Goal: Transaction & Acquisition: Download file/media

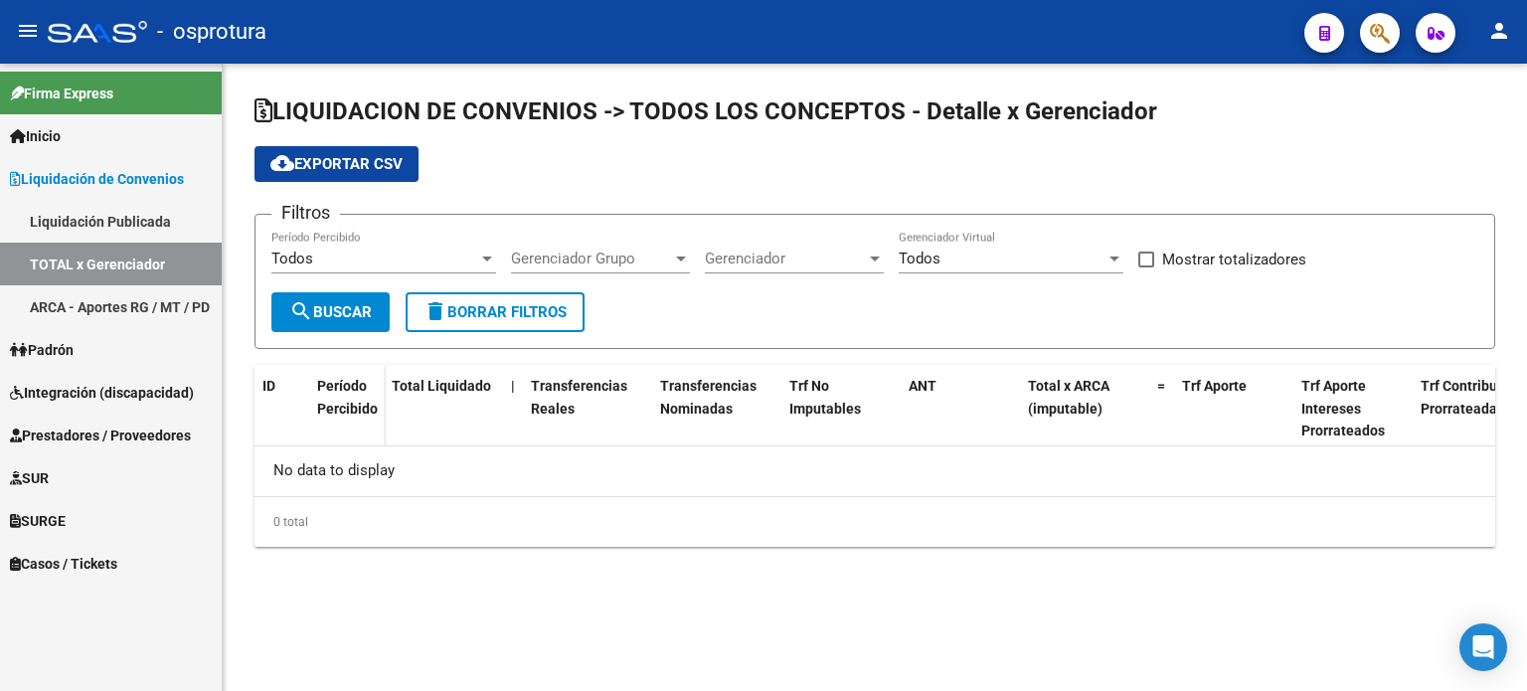
checkbox input "true"
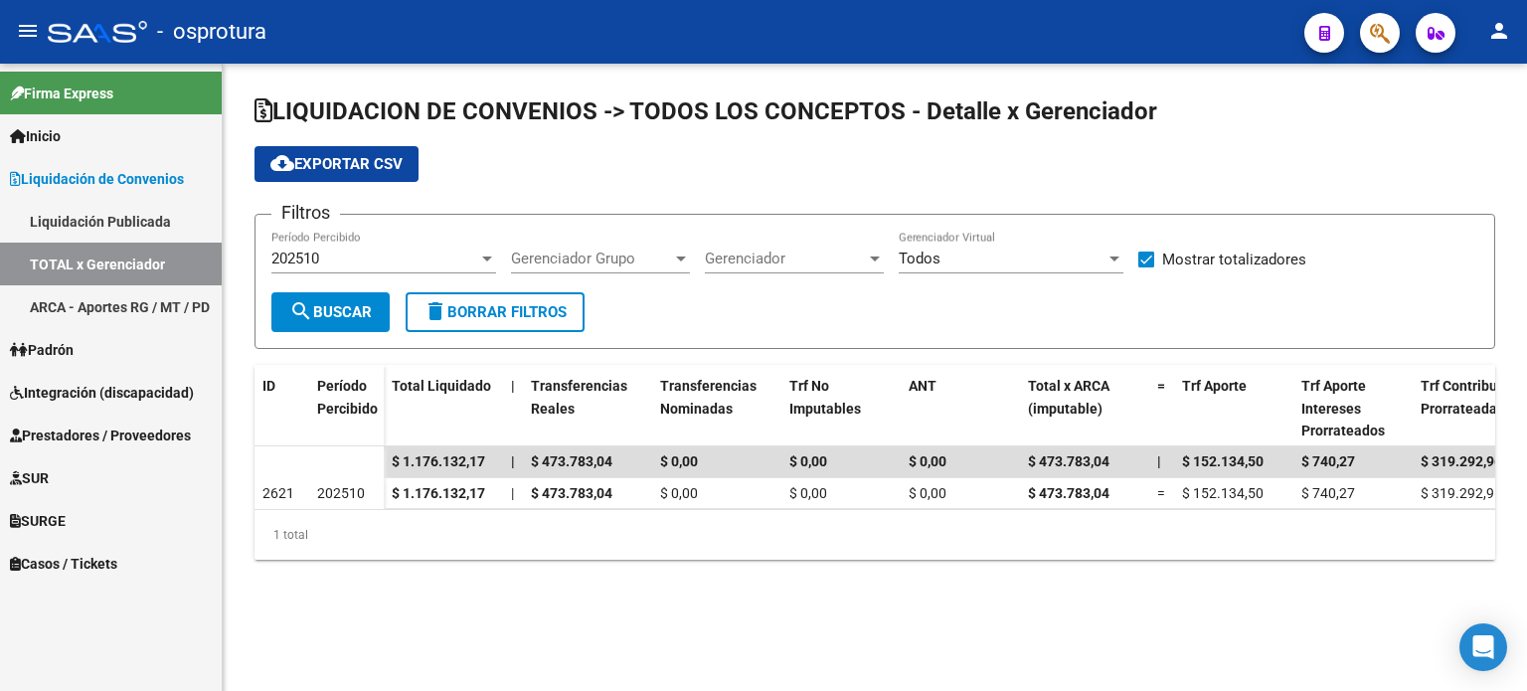
click at [166, 294] on link "ARCA - Aportes RG / MT / PD" at bounding box center [111, 306] width 222 height 43
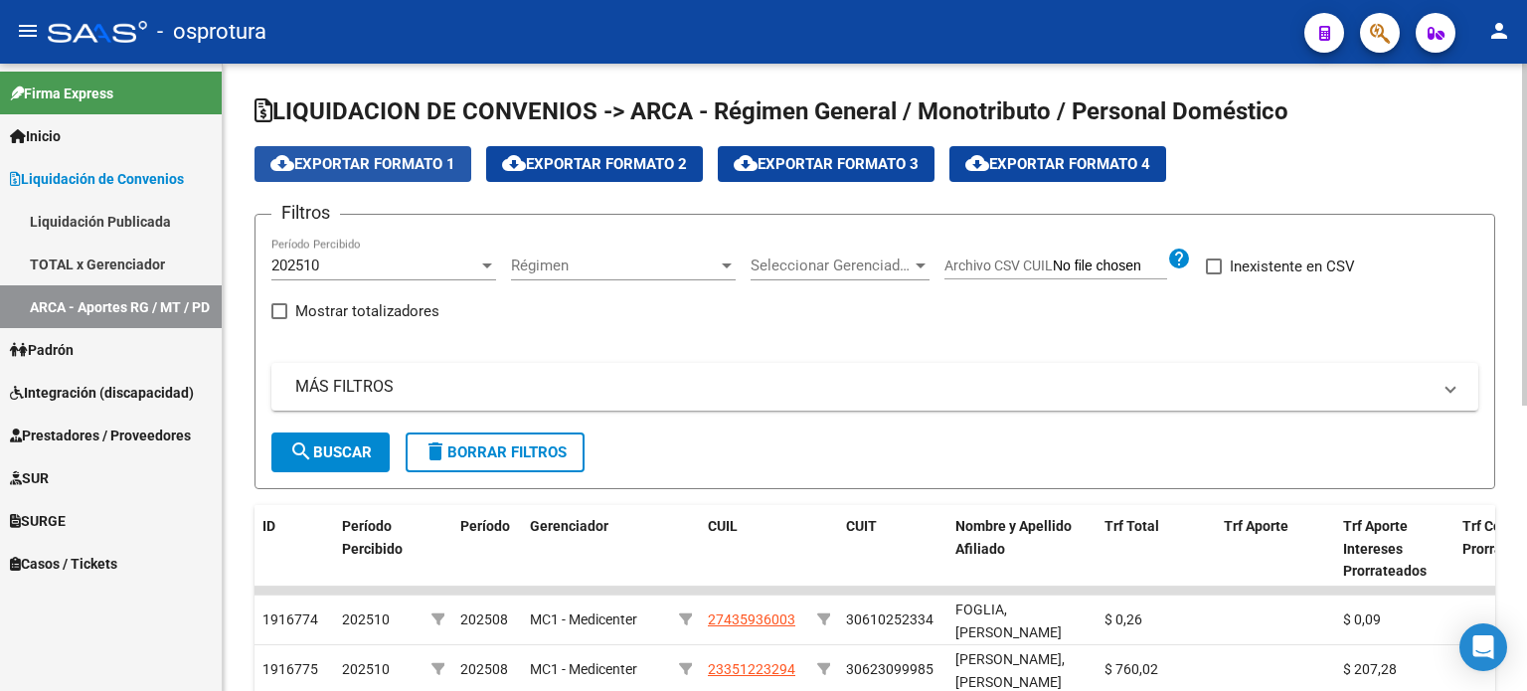
click at [437, 168] on span "cloud_download Exportar Formato 1" at bounding box center [362, 164] width 185 height 18
click at [1507, 26] on mat-icon "person" at bounding box center [1499, 31] width 24 height 24
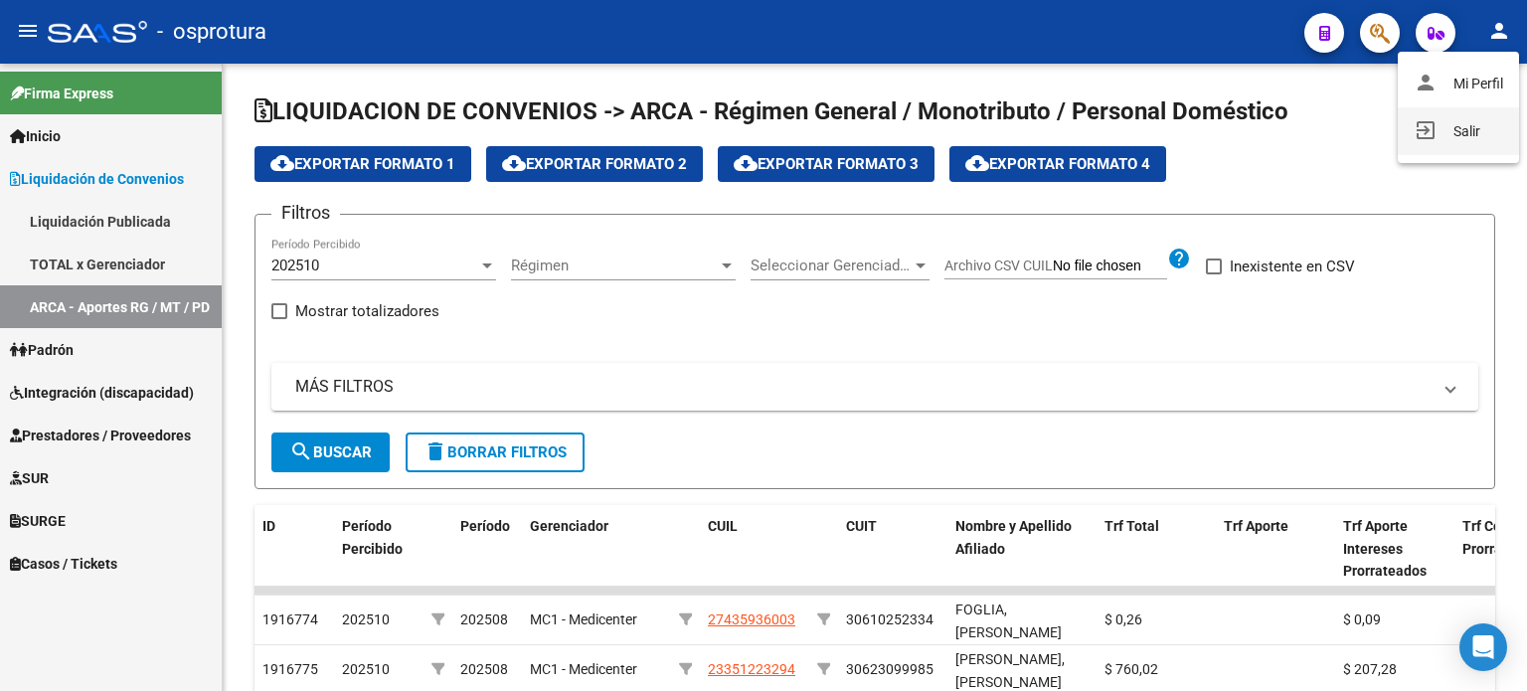
click at [1471, 144] on button "exit_to_app Salir" at bounding box center [1457, 131] width 121 height 48
